Goal: Task Accomplishment & Management: Complete application form

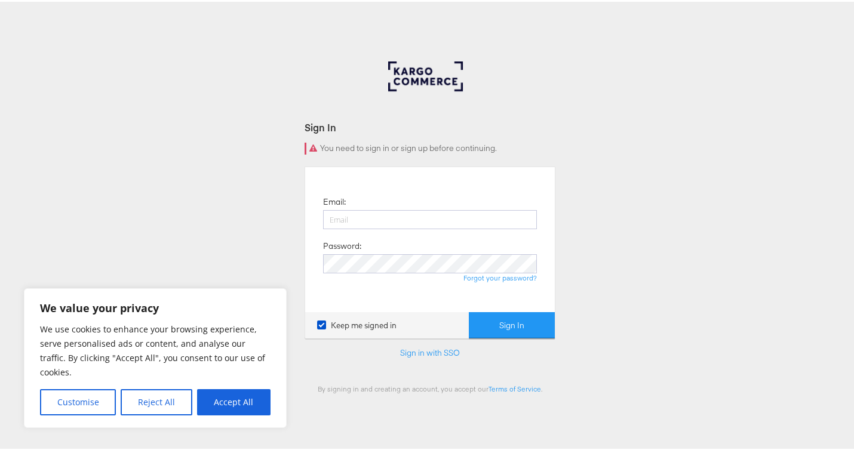
click at [411, 75] on div at bounding box center [430, 84] width 84 height 48
click at [219, 402] on button "Accept All" at bounding box center [233, 400] width 73 height 26
checkbox input "true"
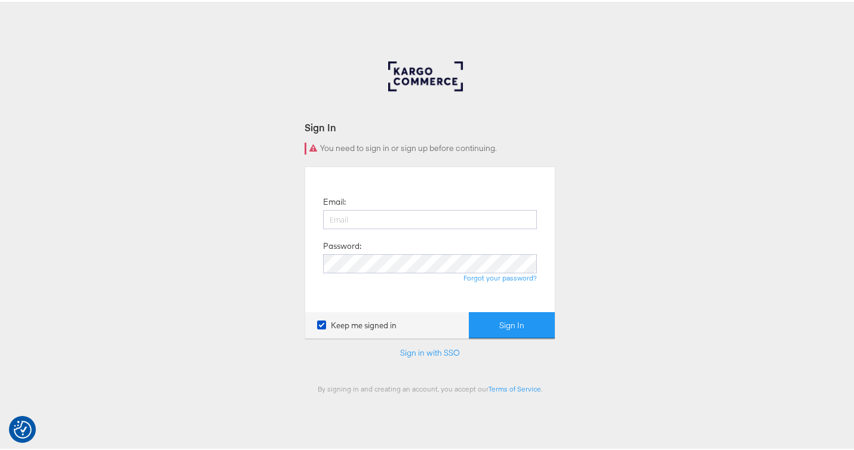
click at [411, 85] on div at bounding box center [430, 84] width 84 height 48
click at [508, 385] on link "Terms of Service" at bounding box center [514, 387] width 53 height 9
